Goal: Find contact information: Find contact information

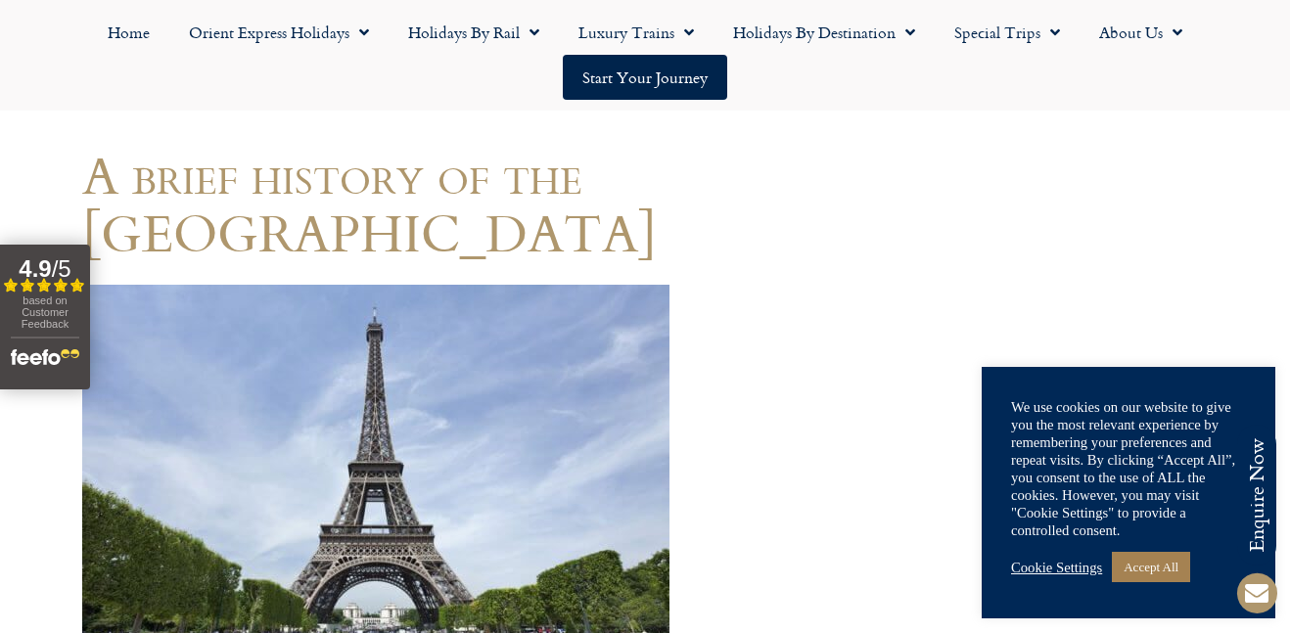
drag, startPoint x: 44, startPoint y: 392, endPoint x: 75, endPoint y: 393, distance: 31.3
drag, startPoint x: 315, startPoint y: 267, endPoint x: 330, endPoint y: 448, distance: 181.6
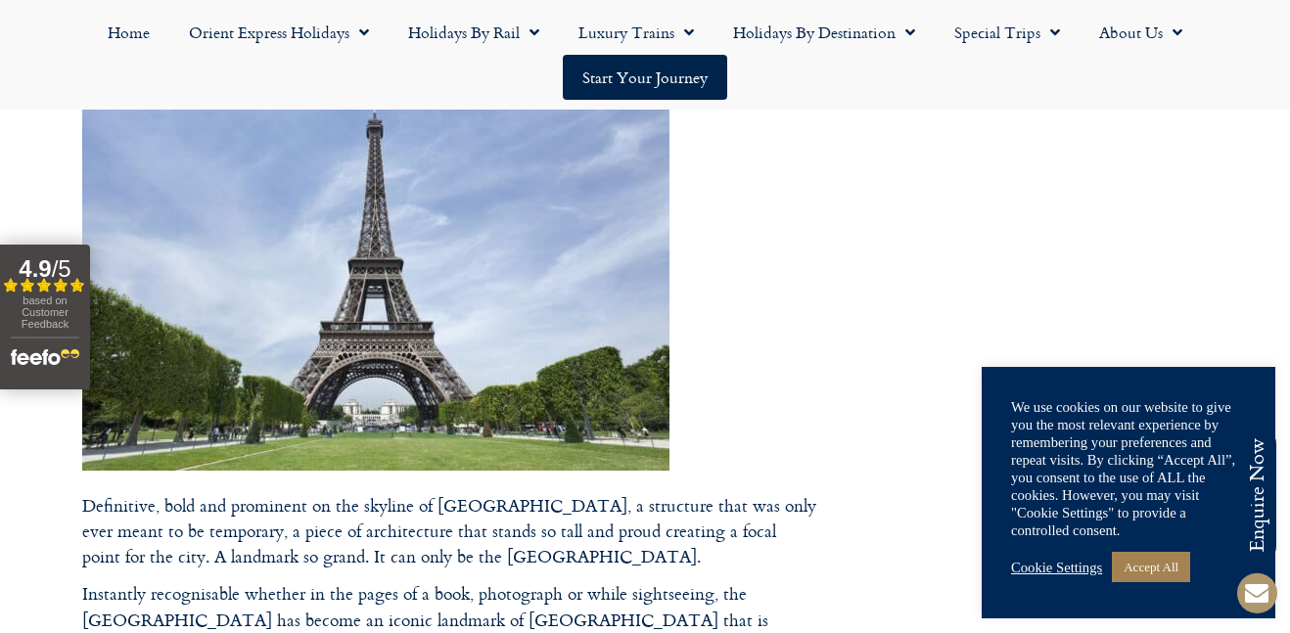
scroll to position [358, 0]
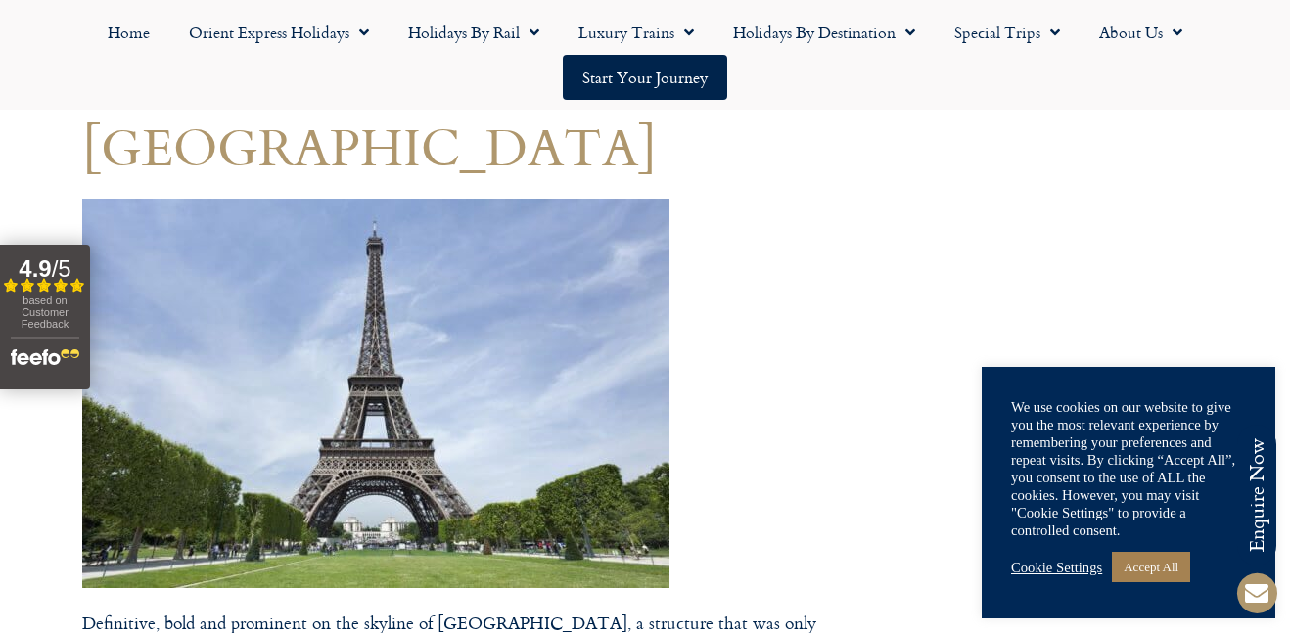
scroll to position [235, 0]
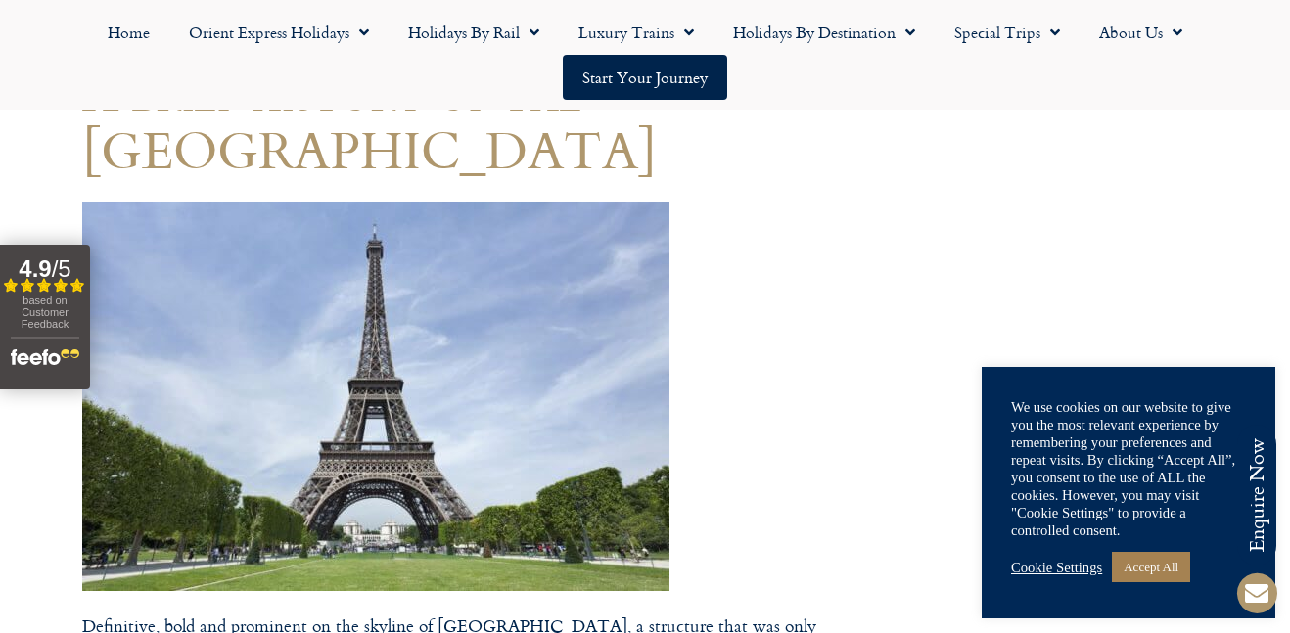
drag, startPoint x: 80, startPoint y: 149, endPoint x: 195, endPoint y: 185, distance: 120.1
drag, startPoint x: 61, startPoint y: 135, endPoint x: 123, endPoint y: 148, distance: 63.9
drag, startPoint x: 111, startPoint y: 147, endPoint x: 215, endPoint y: 236, distance: 137.5
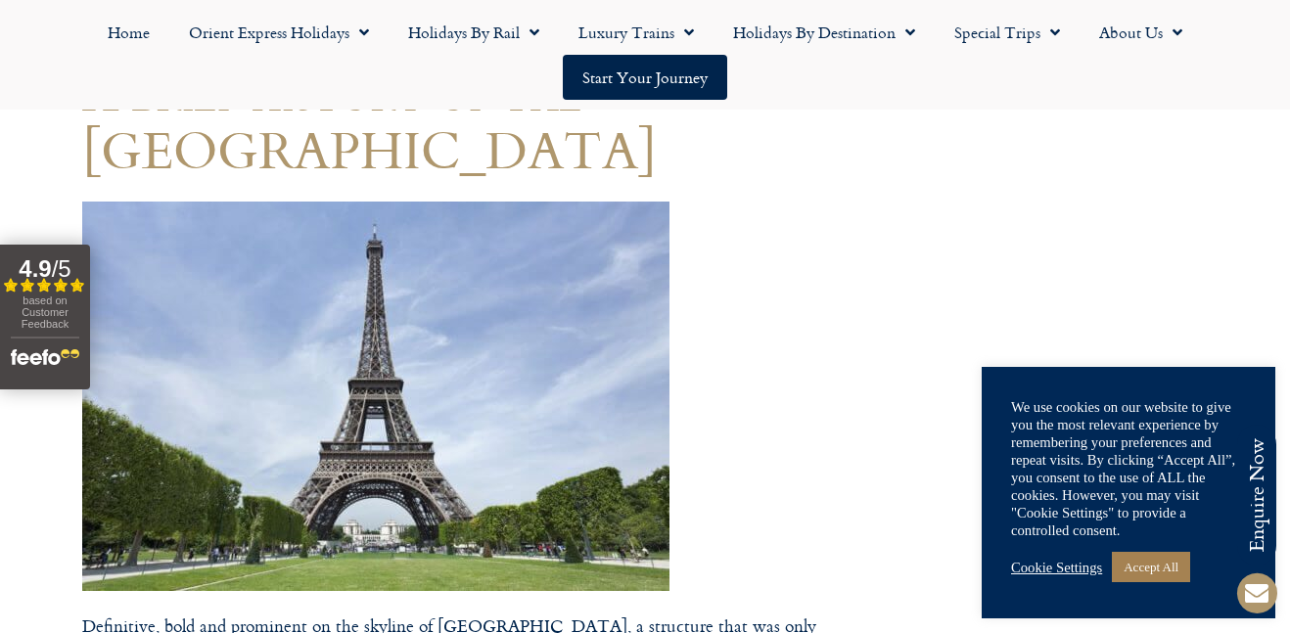
drag, startPoint x: 224, startPoint y: 247, endPoint x: 276, endPoint y: 371, distance: 134.7
